Goal: Information Seeking & Learning: Learn about a topic

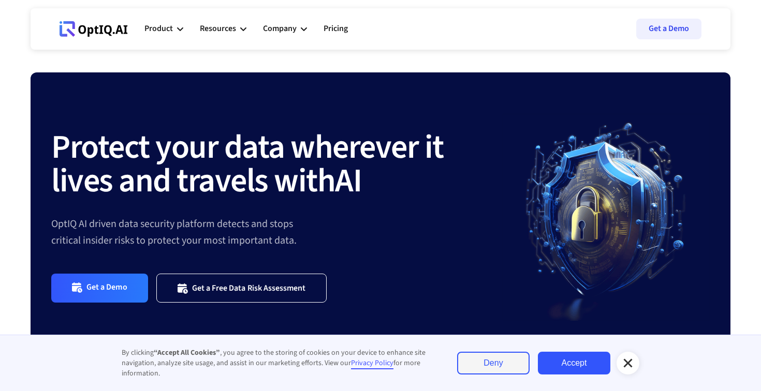
click at [631, 362] on icon at bounding box center [628, 363] width 12 height 12
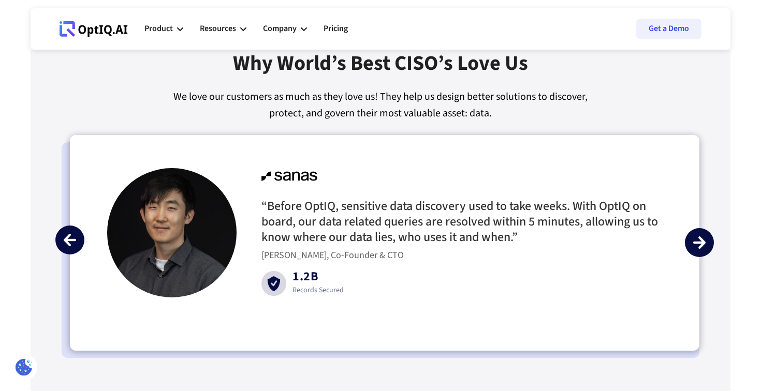
scroll to position [2390, 0]
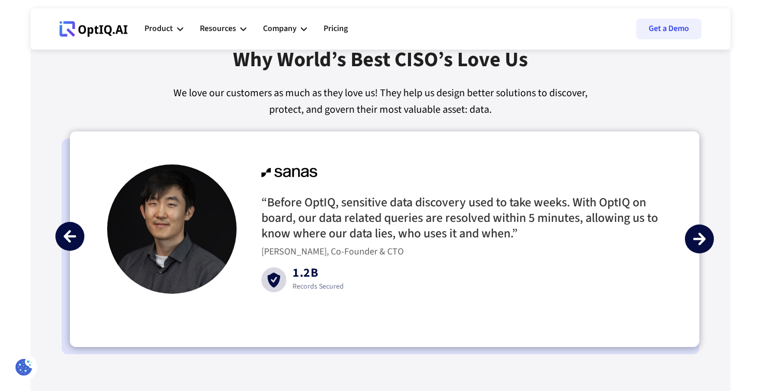
click at [703, 238] on img "next slide" at bounding box center [699, 239] width 12 height 12
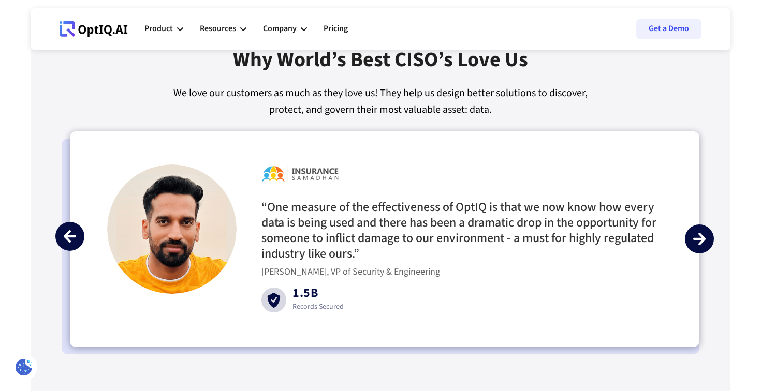
click at [703, 238] on img "next slide" at bounding box center [699, 239] width 12 height 12
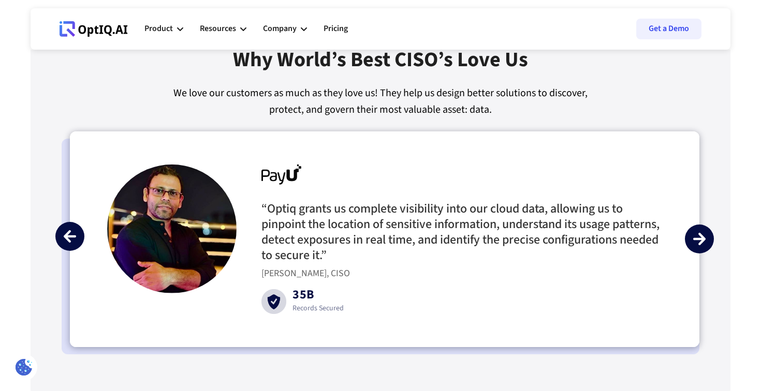
click at [696, 239] on img "next slide" at bounding box center [699, 239] width 12 height 12
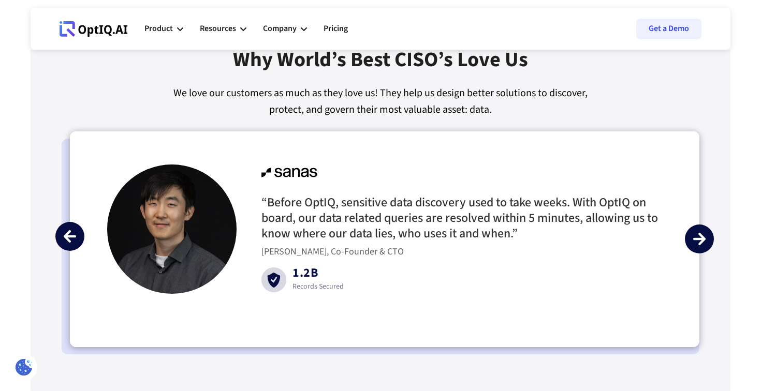
click at [701, 235] on img "next slide" at bounding box center [699, 239] width 12 height 12
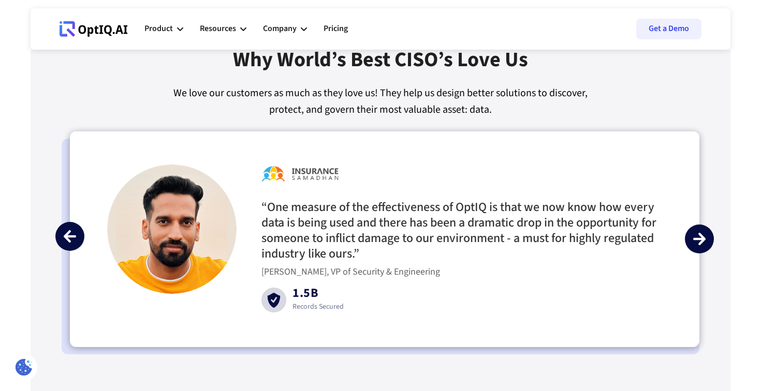
click at [701, 235] on img "next slide" at bounding box center [699, 239] width 12 height 12
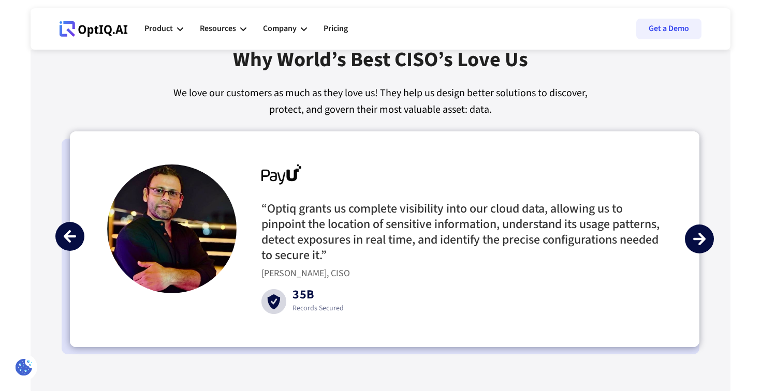
click at [701, 235] on img "next slide" at bounding box center [699, 239] width 12 height 12
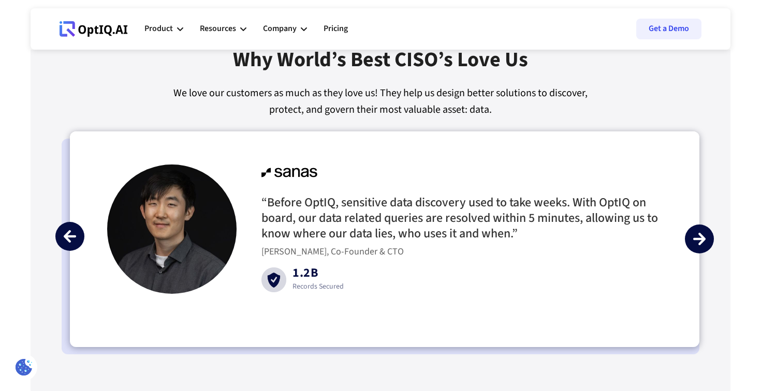
click at [701, 235] on img "next slide" at bounding box center [699, 239] width 12 height 12
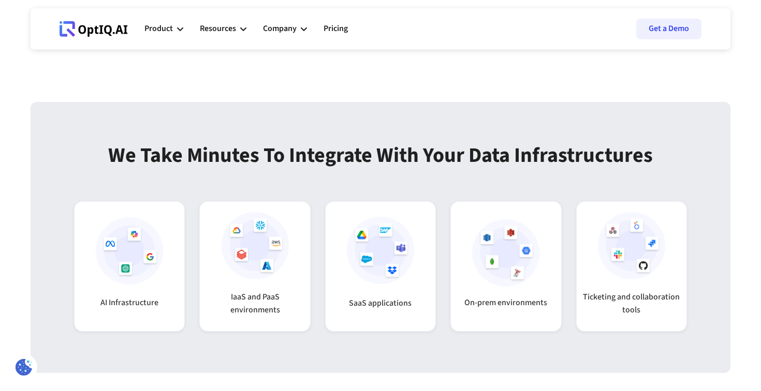
scroll to position [2428, 0]
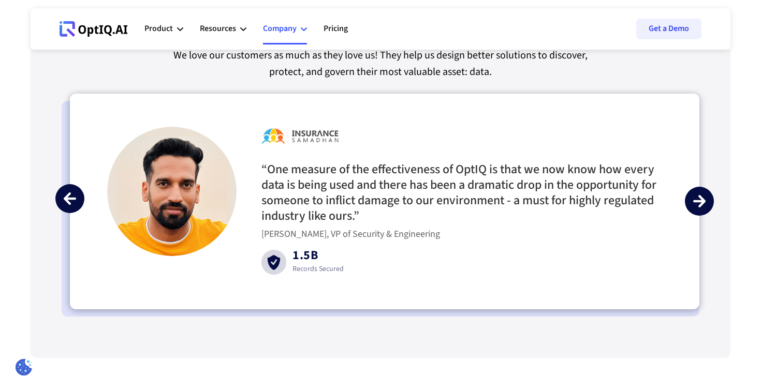
click at [297, 30] on div "Company" at bounding box center [285, 28] width 44 height 31
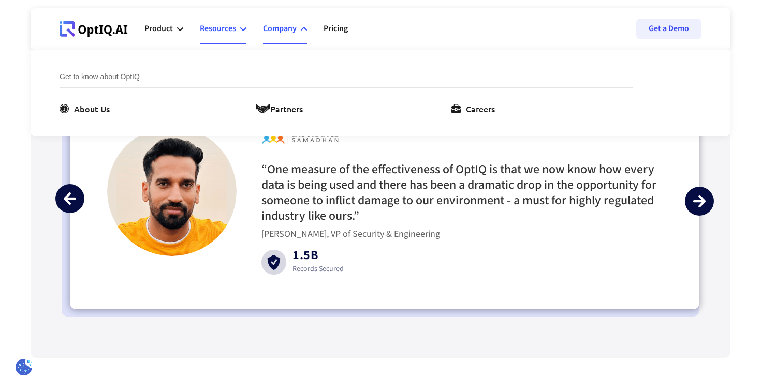
click at [230, 32] on div "Resources" at bounding box center [218, 29] width 36 height 14
click at [473, 107] on div "Case studies" at bounding box center [490, 108] width 48 height 12
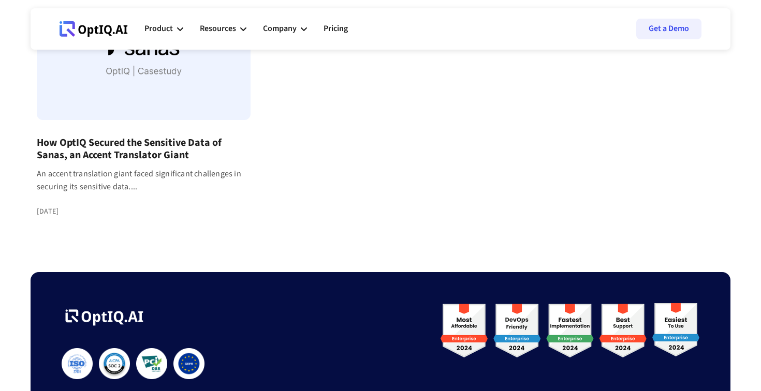
scroll to position [194, 0]
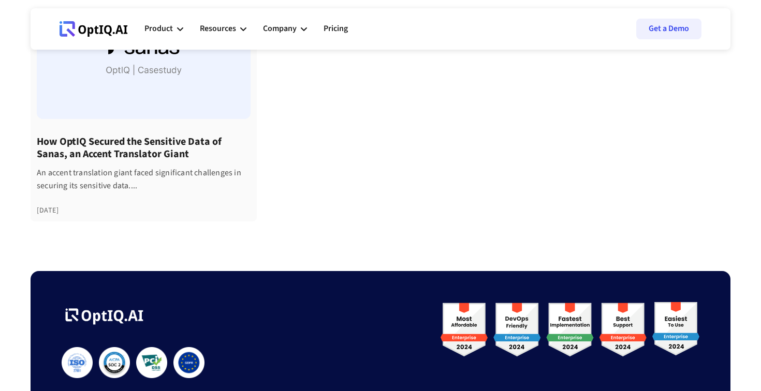
click at [193, 98] on div at bounding box center [144, 57] width 214 height 124
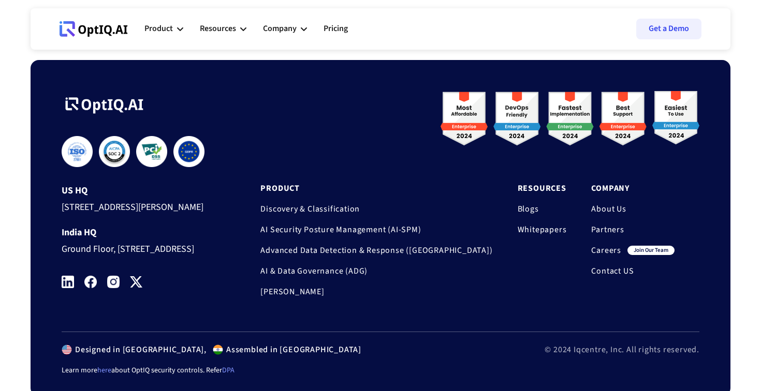
scroll to position [2334, 0]
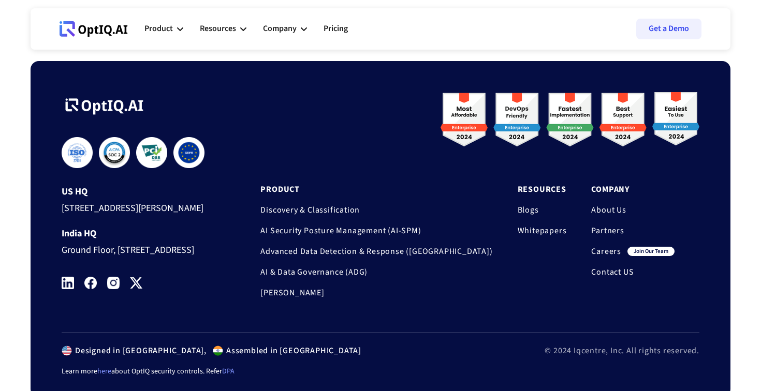
click at [345, 291] on link "[PERSON_NAME]" at bounding box center [376, 293] width 232 height 10
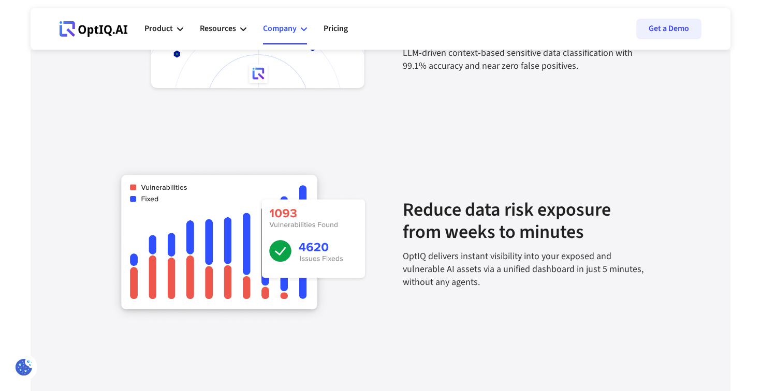
scroll to position [1145, 0]
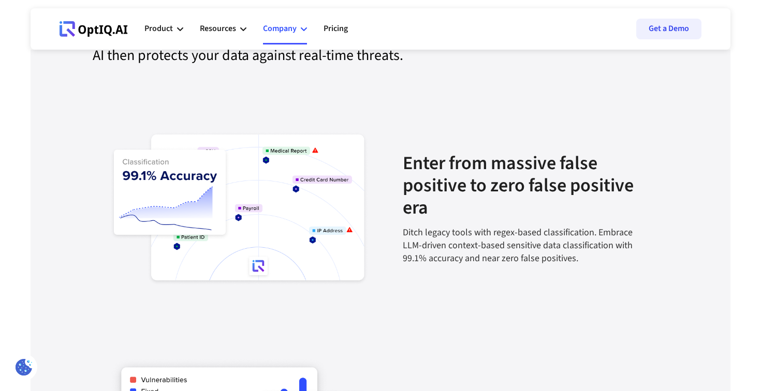
click at [300, 26] on div "Company" at bounding box center [285, 28] width 44 height 31
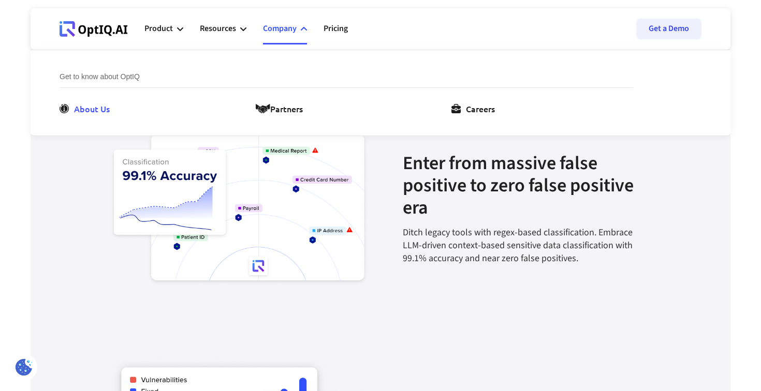
click at [85, 105] on div "About Us" at bounding box center [92, 108] width 36 height 12
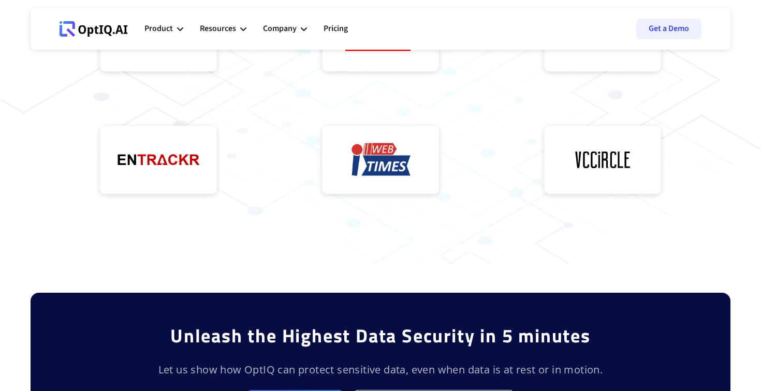
scroll to position [395, 0]
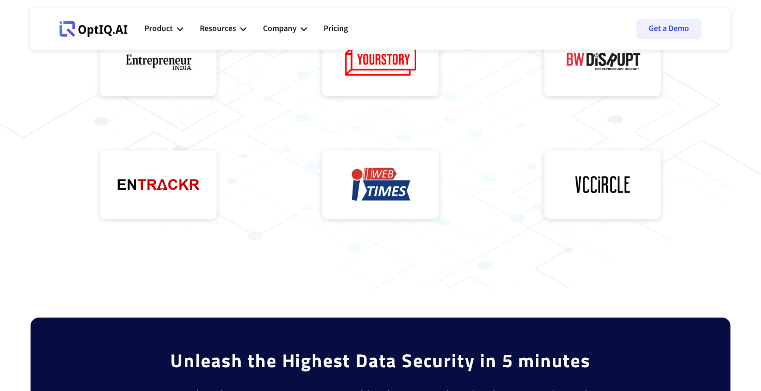
click at [384, 67] on img at bounding box center [380, 63] width 129 height 82
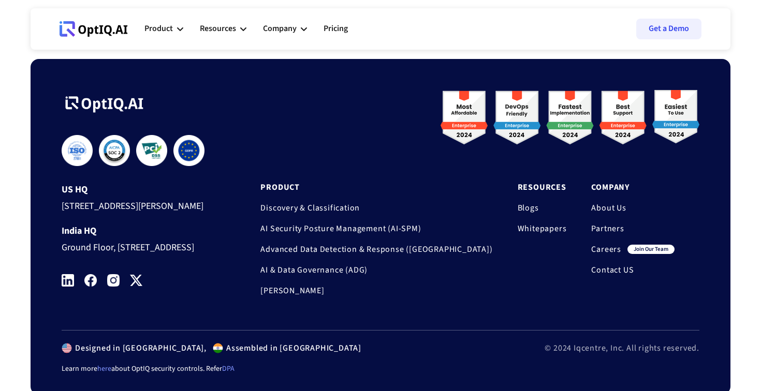
scroll to position [936, 0]
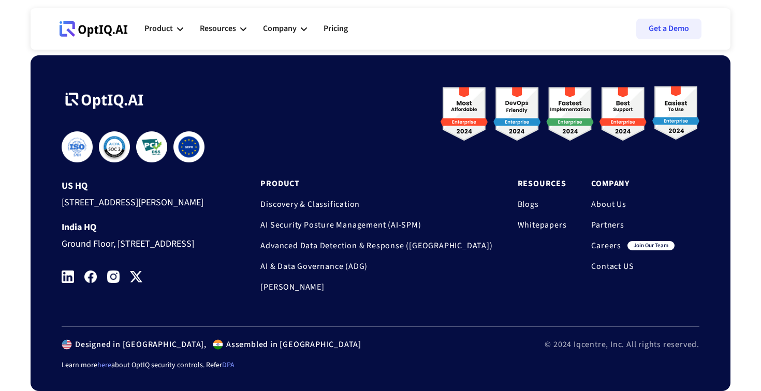
click at [605, 241] on link "Careers" at bounding box center [606, 246] width 30 height 10
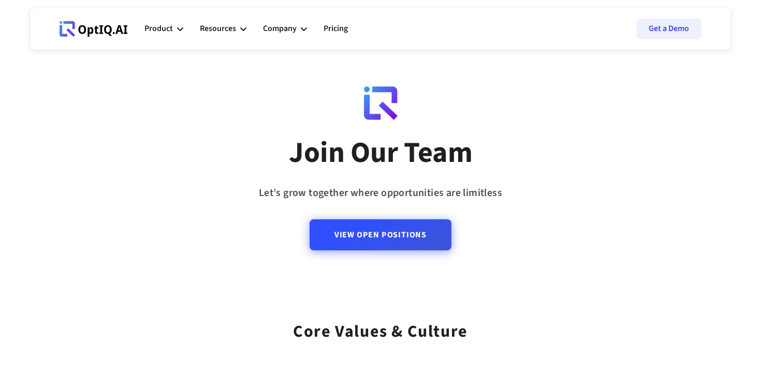
click at [410, 240] on link "View Open Positions" at bounding box center [381, 234] width 142 height 31
click at [422, 237] on link "View Open Positions" at bounding box center [381, 234] width 142 height 31
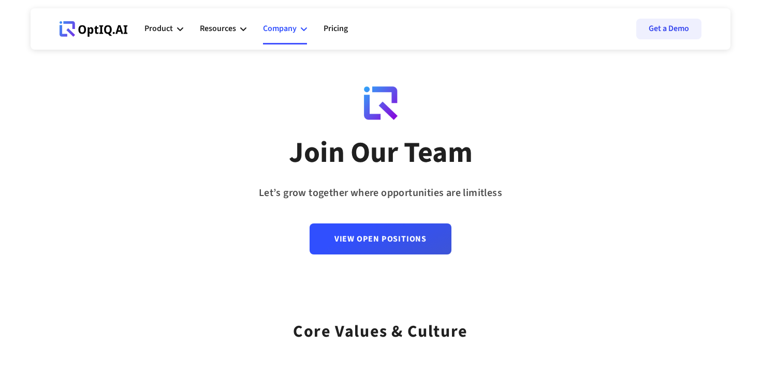
click at [304, 32] on div "Company" at bounding box center [285, 28] width 44 height 31
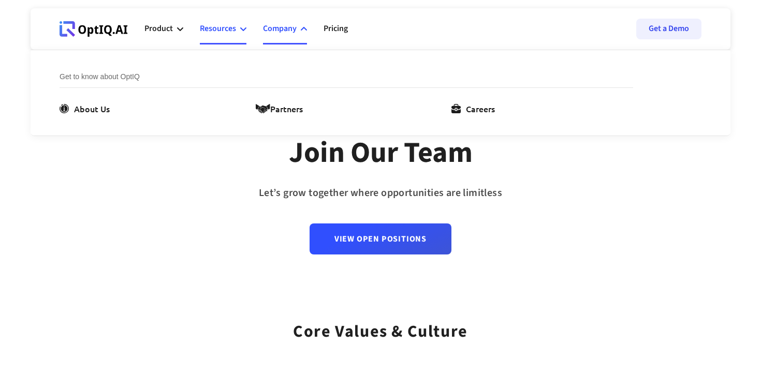
click at [237, 32] on div "Resources" at bounding box center [223, 28] width 47 height 31
click at [337, 25] on link "Pricing" at bounding box center [335, 28] width 24 height 31
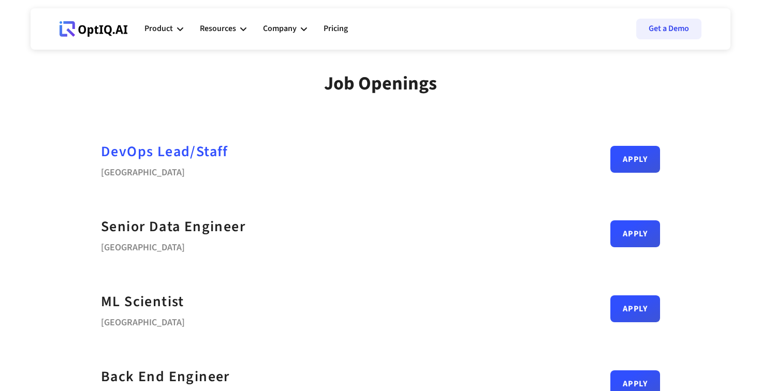
click at [200, 152] on div "DevOps Lead/Staff" at bounding box center [164, 151] width 127 height 23
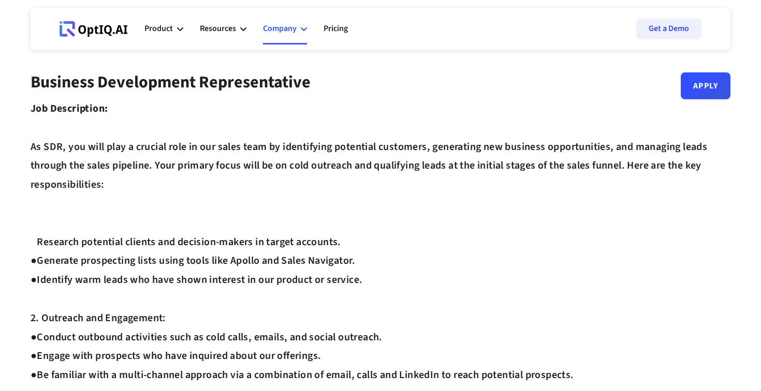
click at [295, 34] on div "Company" at bounding box center [280, 29] width 34 height 14
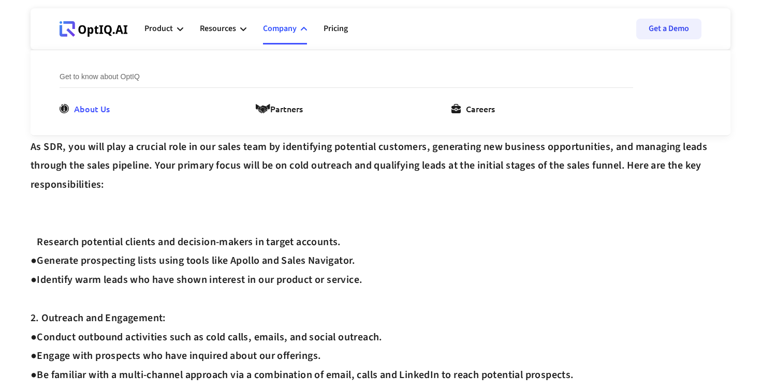
click at [91, 108] on div "About Us" at bounding box center [92, 108] width 36 height 12
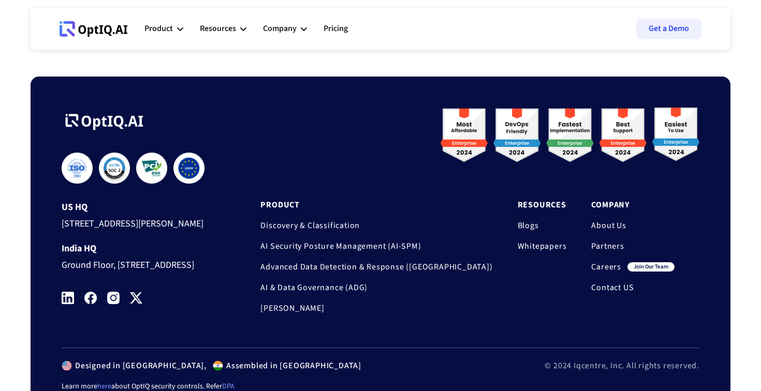
scroll to position [936, 0]
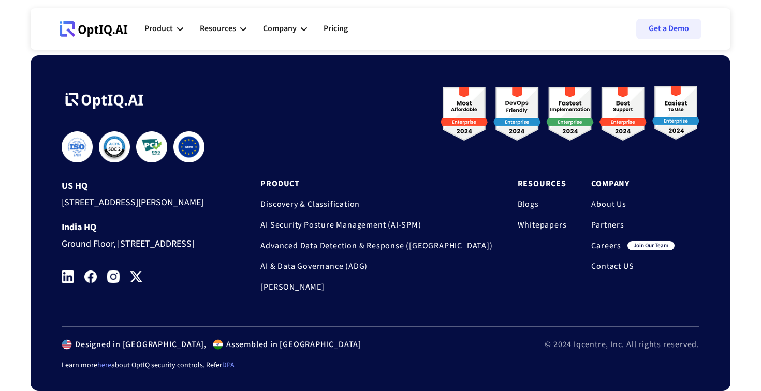
click at [89, 233] on div "Ground Floor, [STREET_ADDRESS]" at bounding box center [141, 242] width 159 height 19
click at [146, 239] on div "Ground Floor, [STREET_ADDRESS]" at bounding box center [141, 242] width 159 height 19
click at [118, 276] on img at bounding box center [113, 277] width 12 height 12
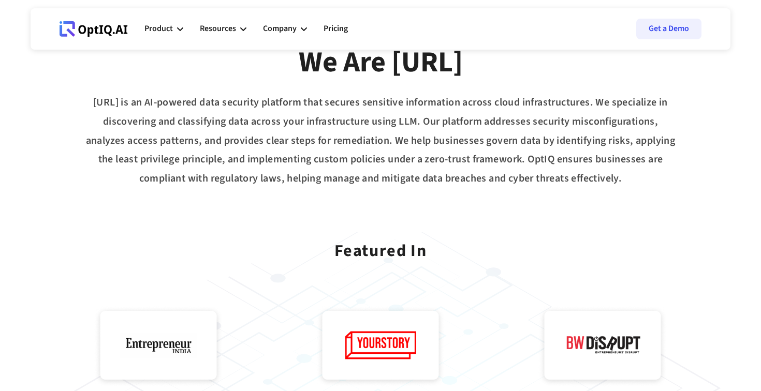
scroll to position [0, 0]
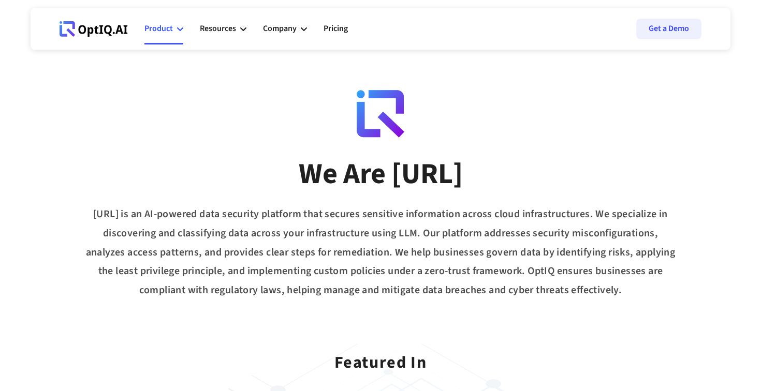
click at [176, 21] on div "Product" at bounding box center [163, 28] width 39 height 31
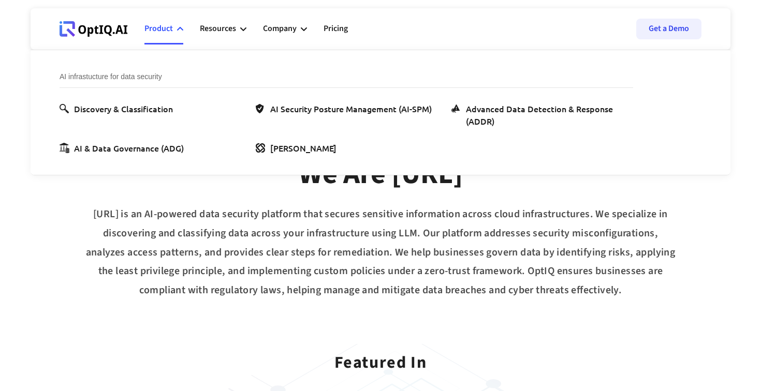
click at [57, 229] on div "OptIQ.AI is an AI-powered data security platform that secures sensitive informa…" at bounding box center [381, 252] width 700 height 95
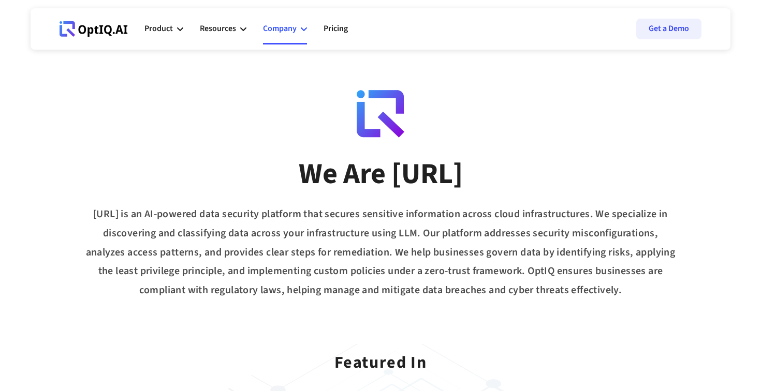
click at [287, 33] on div "Company" at bounding box center [280, 29] width 34 height 14
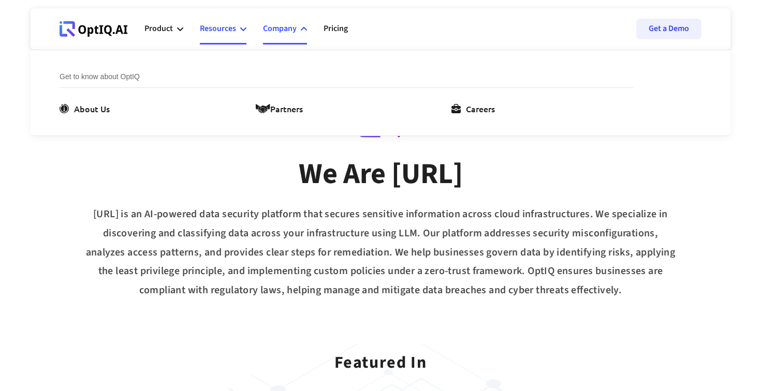
click at [228, 33] on div "Resources" at bounding box center [218, 29] width 36 height 14
click at [87, 111] on div "Blogs" at bounding box center [85, 108] width 22 height 12
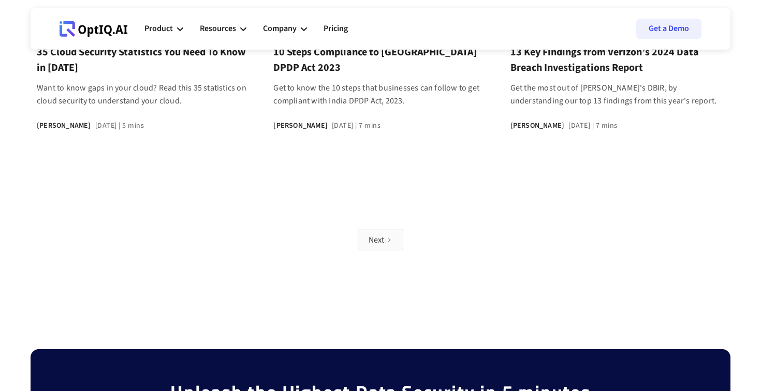
scroll to position [939, 0]
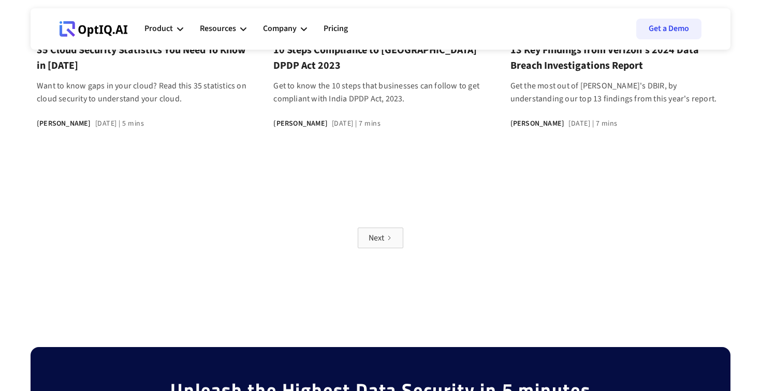
click at [386, 240] on icon "Next Page" at bounding box center [389, 238] width 6 height 6
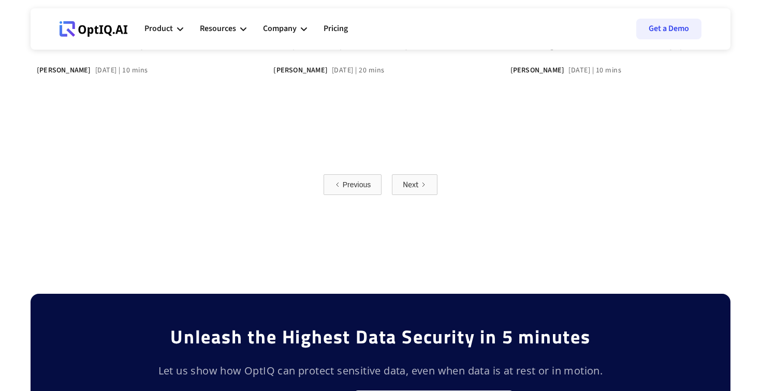
scroll to position [995, 0]
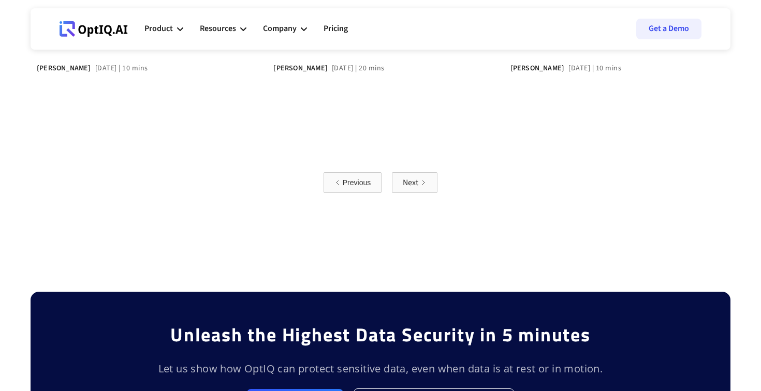
click at [430, 180] on link "Next" at bounding box center [415, 182] width 46 height 21
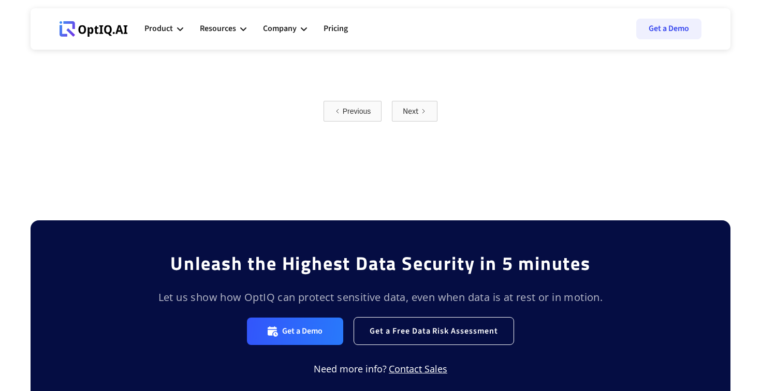
scroll to position [1066, 0]
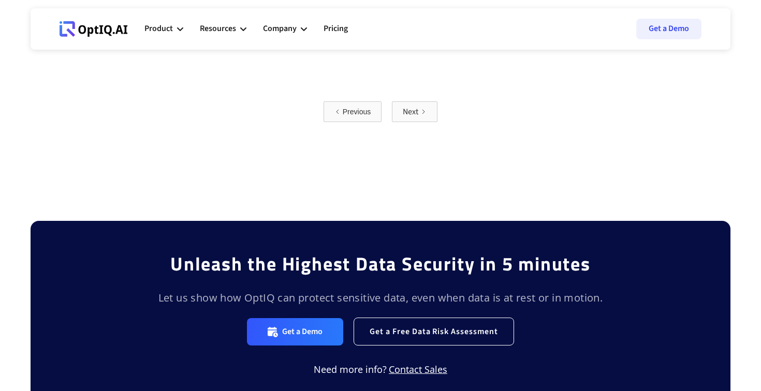
click at [420, 109] on icon "Next Page" at bounding box center [423, 112] width 6 height 6
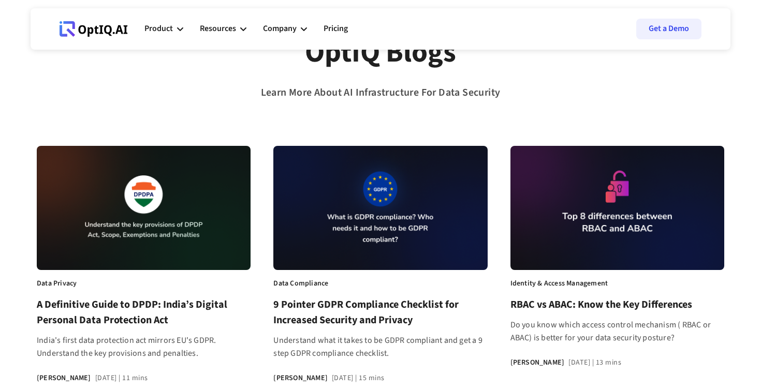
scroll to position [0, 0]
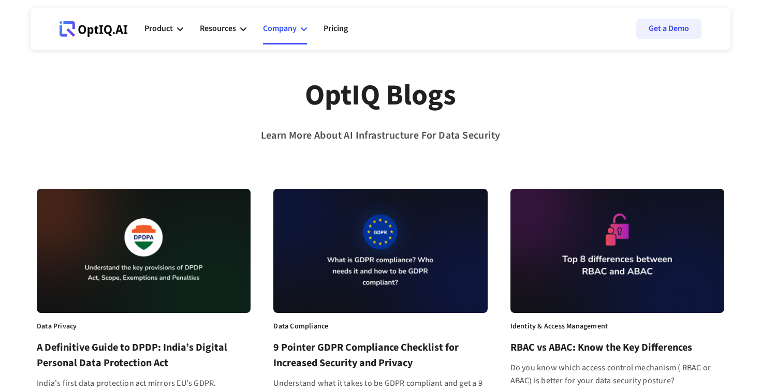
click at [298, 33] on div "Company" at bounding box center [285, 28] width 44 height 31
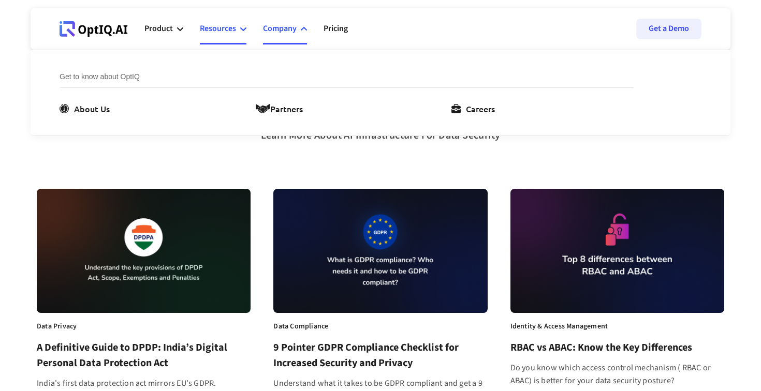
click at [231, 28] on div "Resources" at bounding box center [218, 29] width 36 height 14
click at [307, 111] on div "White Papers" at bounding box center [295, 108] width 51 height 12
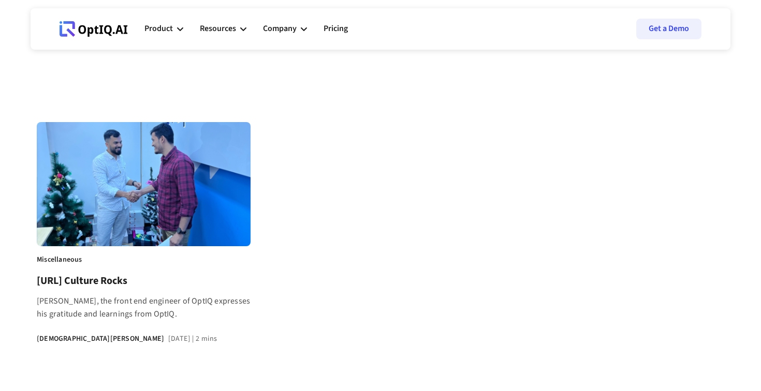
scroll to position [391, 0]
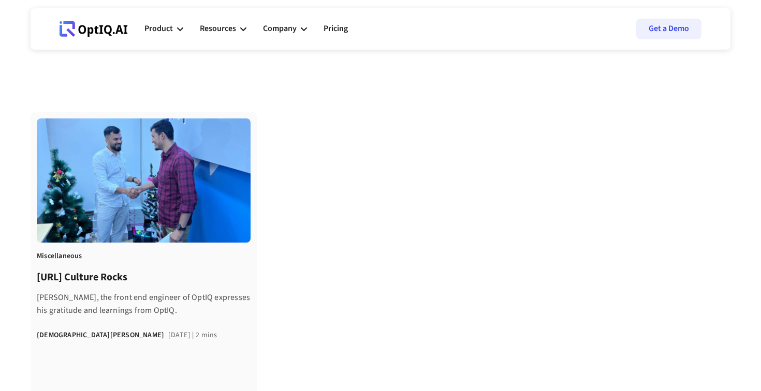
click at [197, 214] on div at bounding box center [144, 181] width 214 height 124
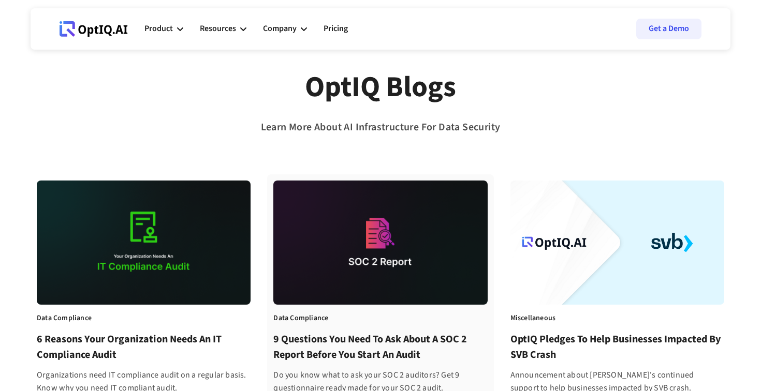
scroll to position [0, 0]
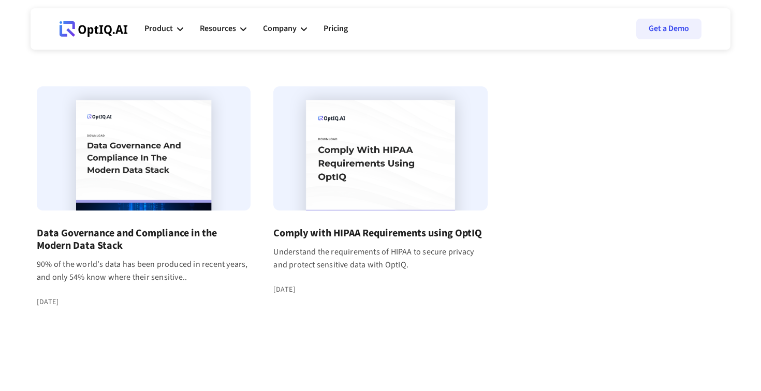
scroll to position [104, 0]
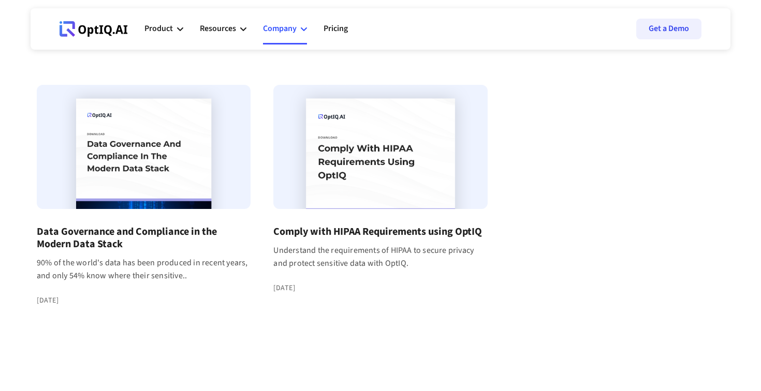
click at [287, 31] on div "Company" at bounding box center [280, 29] width 34 height 14
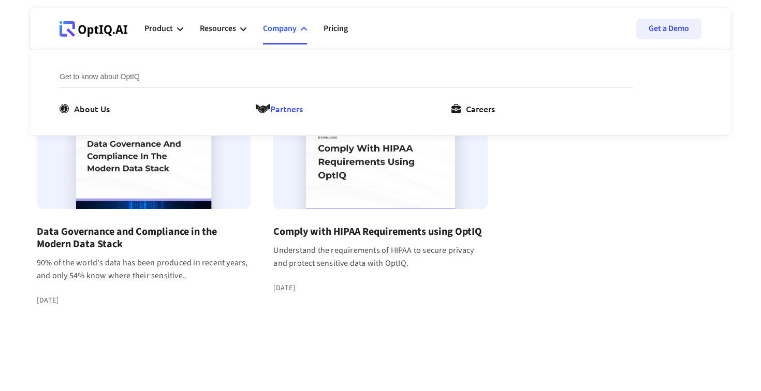
click at [285, 102] on div "Partners" at bounding box center [286, 108] width 33 height 12
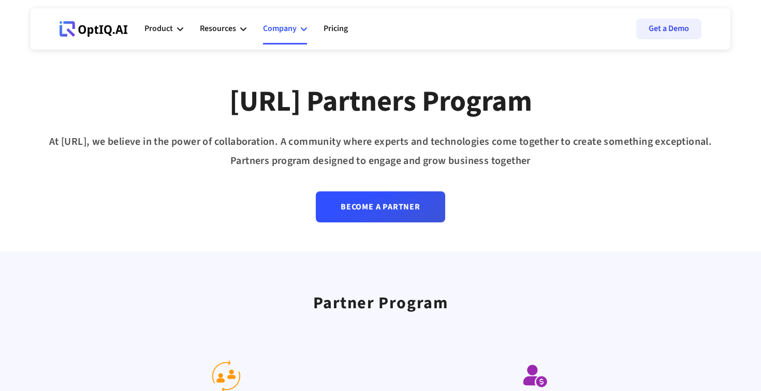
click at [296, 26] on div "Company" at bounding box center [280, 29] width 34 height 14
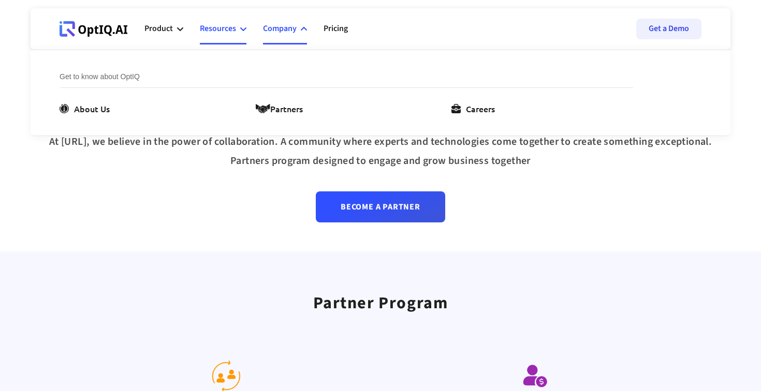
click at [228, 26] on div "Resources" at bounding box center [218, 29] width 36 height 14
click at [174, 25] on div "Product" at bounding box center [163, 28] width 39 height 31
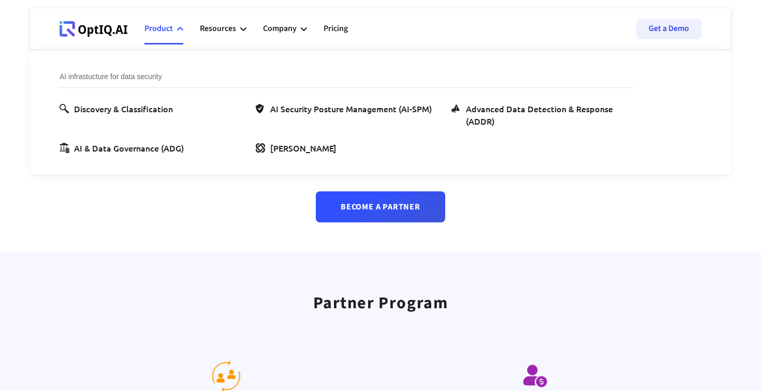
click at [310, 33] on ul "Product AI infrastucture for data security Discovery & Classification AI Securi…" at bounding box center [254, 28] width 220 height 31
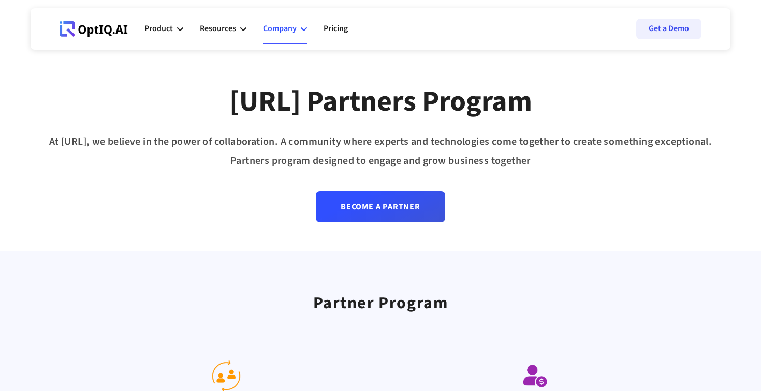
click at [303, 25] on div "Company" at bounding box center [285, 28] width 44 height 31
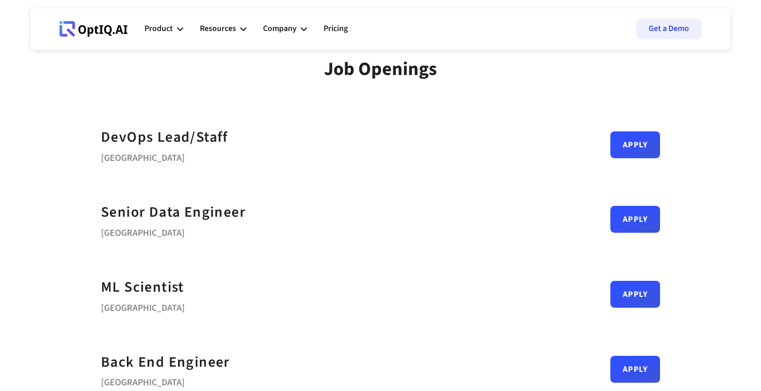
scroll to position [19, 0]
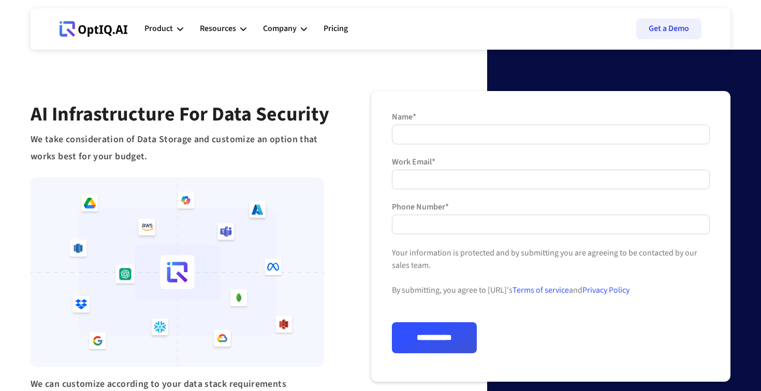
drag, startPoint x: 302, startPoint y: 27, endPoint x: 380, endPoint y: 115, distance: 118.0
click at [304, 30] on icon at bounding box center [304, 29] width 6 height 4
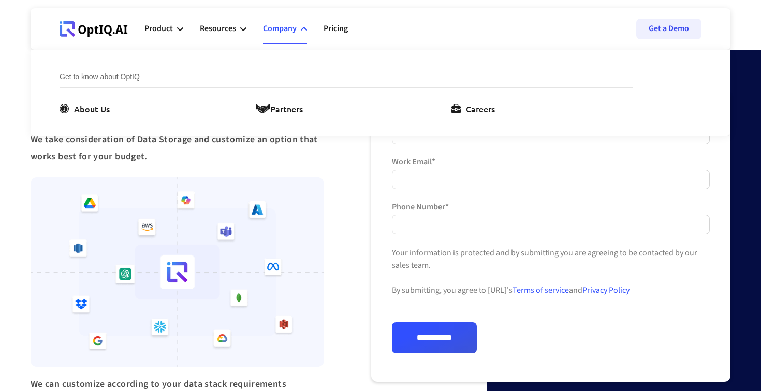
click at [304, 30] on icon at bounding box center [304, 29] width 6 height 6
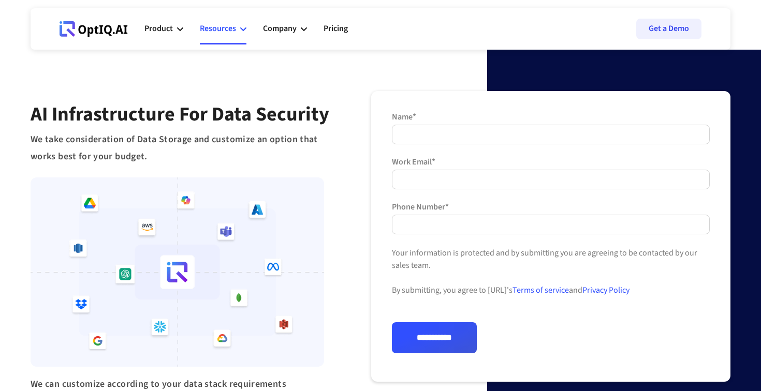
click at [244, 27] on icon at bounding box center [243, 29] width 6 height 6
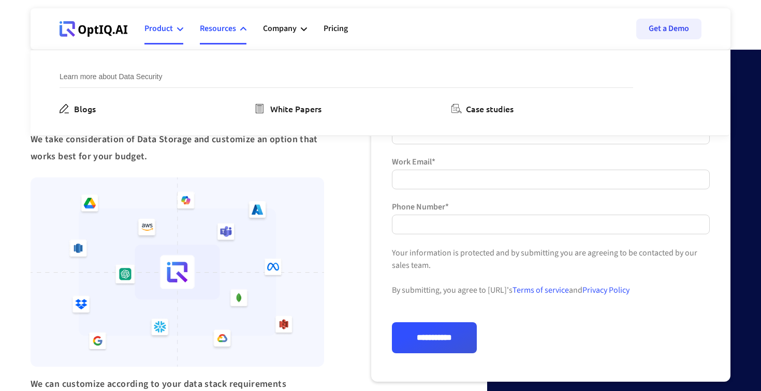
click at [178, 25] on div "Product" at bounding box center [163, 28] width 39 height 31
